Goal: Transaction & Acquisition: Book appointment/travel/reservation

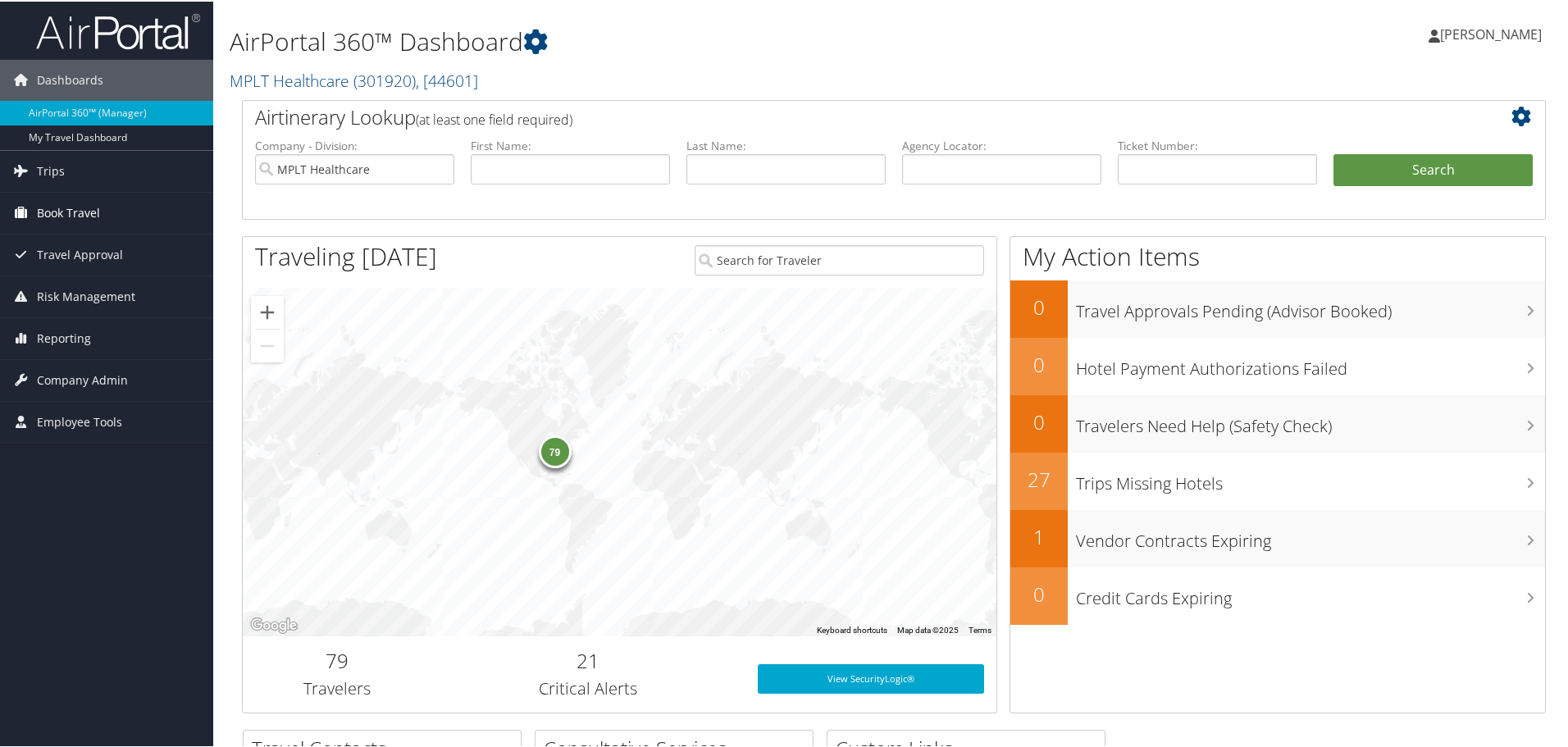
click at [64, 216] on span "Book Travel" at bounding box center [69, 212] width 63 height 41
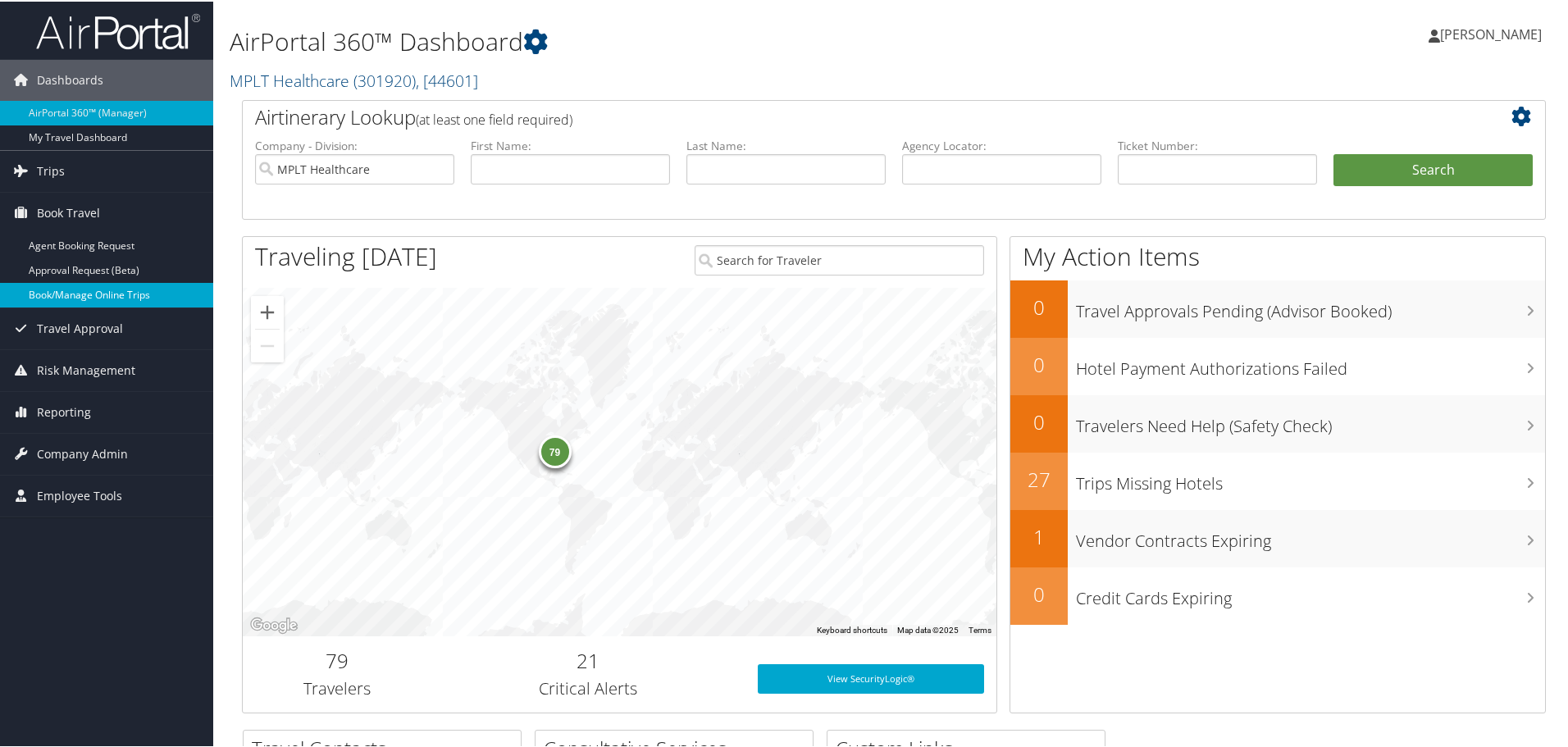
click at [59, 297] on link "Book/Manage Online Trips" at bounding box center [107, 293] width 213 height 25
